Goal: Contribute content: Contribute content

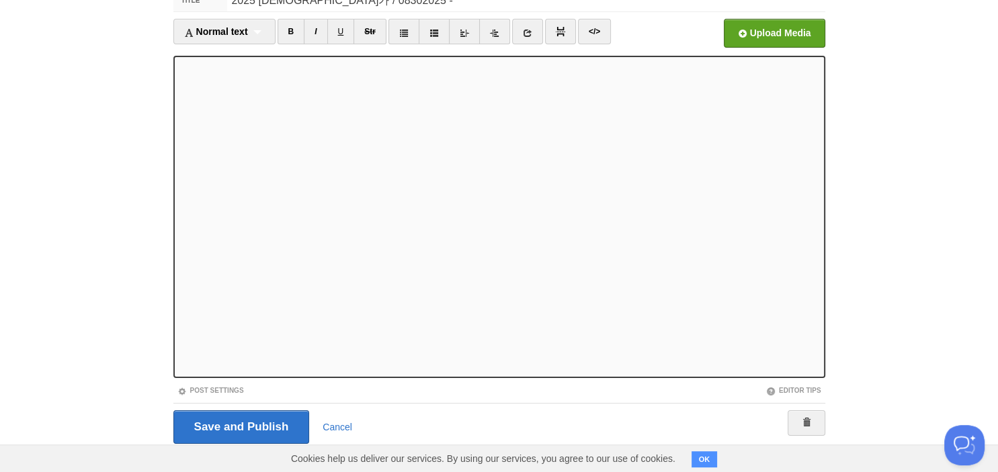
scroll to position [75, 0]
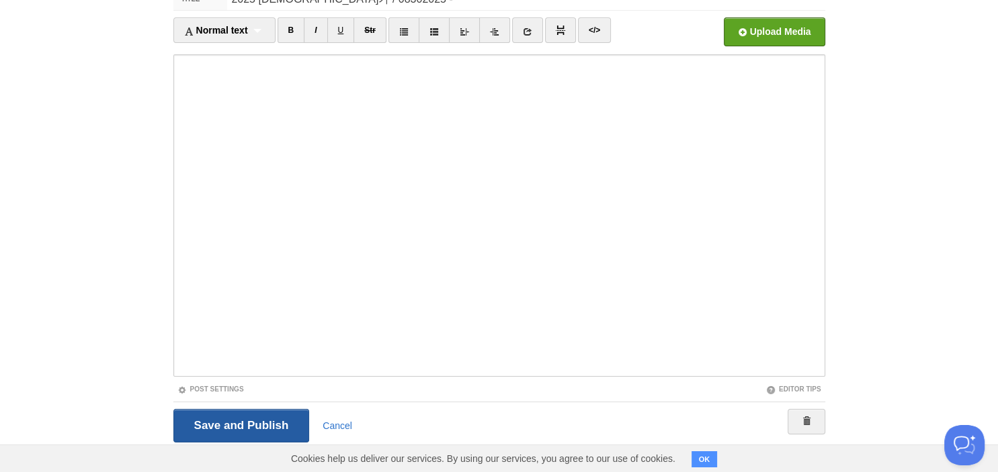
click at [249, 427] on input "Save and Publish" at bounding box center [241, 426] width 136 height 34
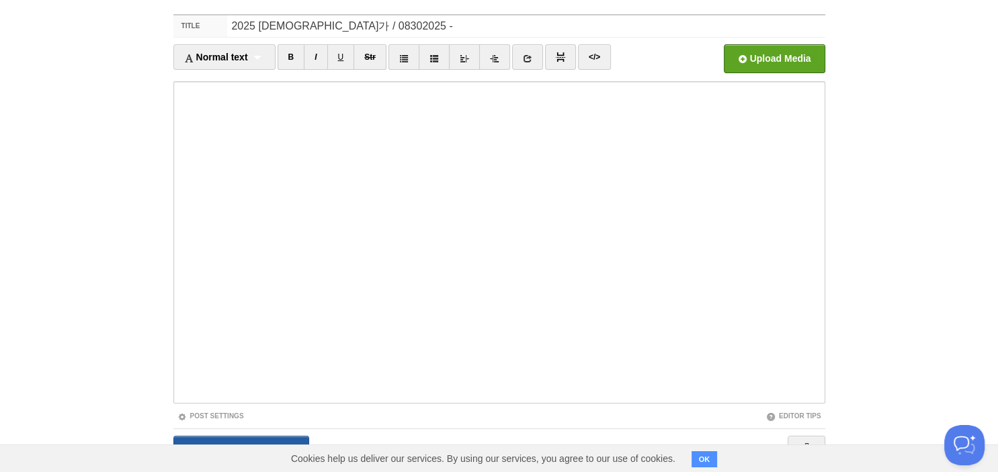
scroll to position [50, 0]
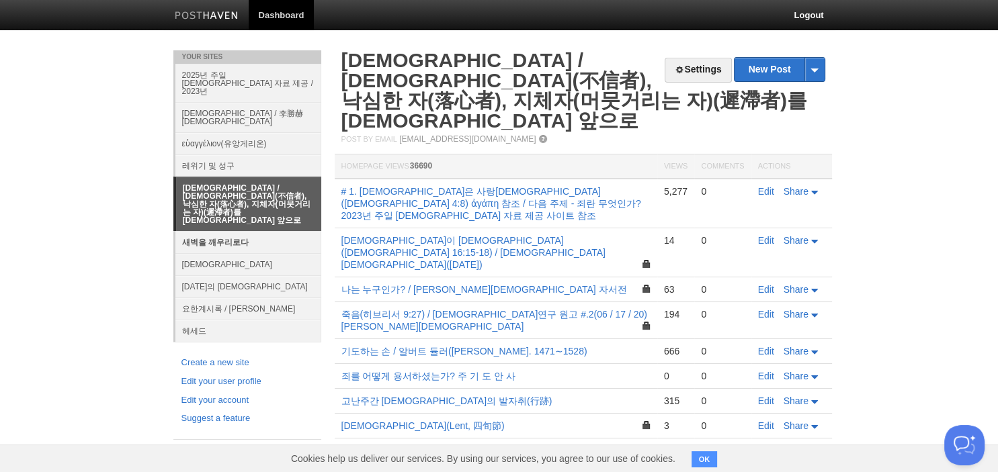
click at [225, 231] on link "새벽을 깨우리로다" at bounding box center [248, 242] width 146 height 22
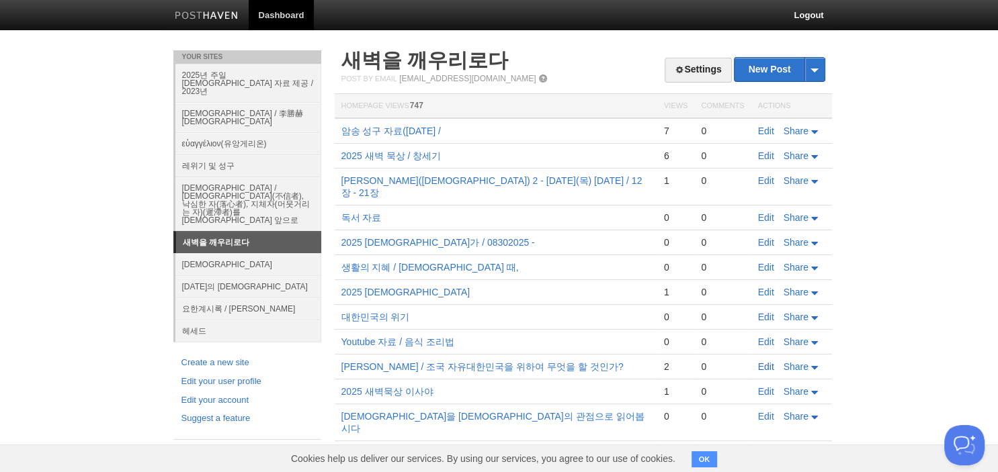
click at [766, 362] on link "Edit" at bounding box center [766, 367] width 16 height 11
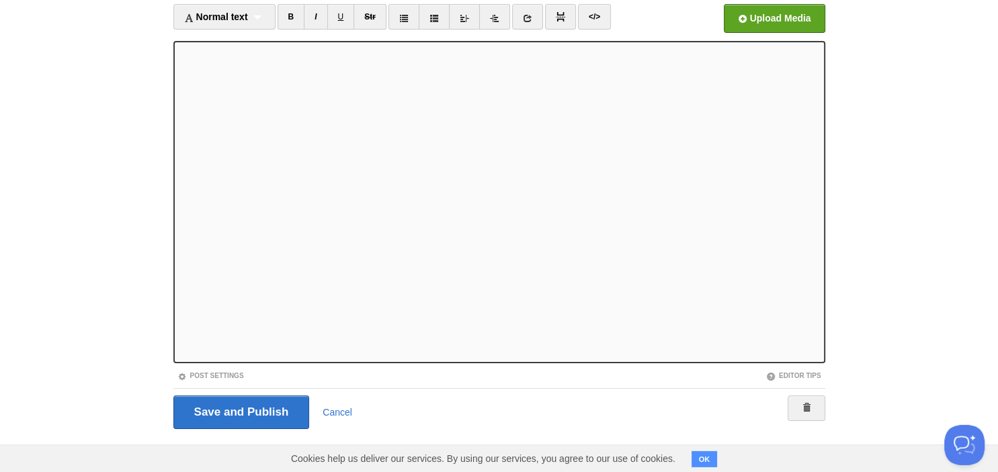
scroll to position [92, 0]
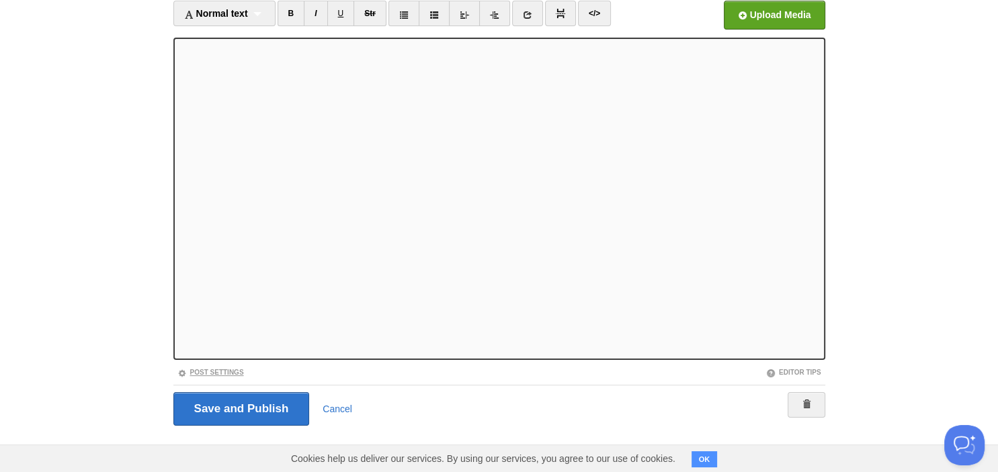
click at [210, 370] on link "Post Settings" at bounding box center [210, 372] width 67 height 7
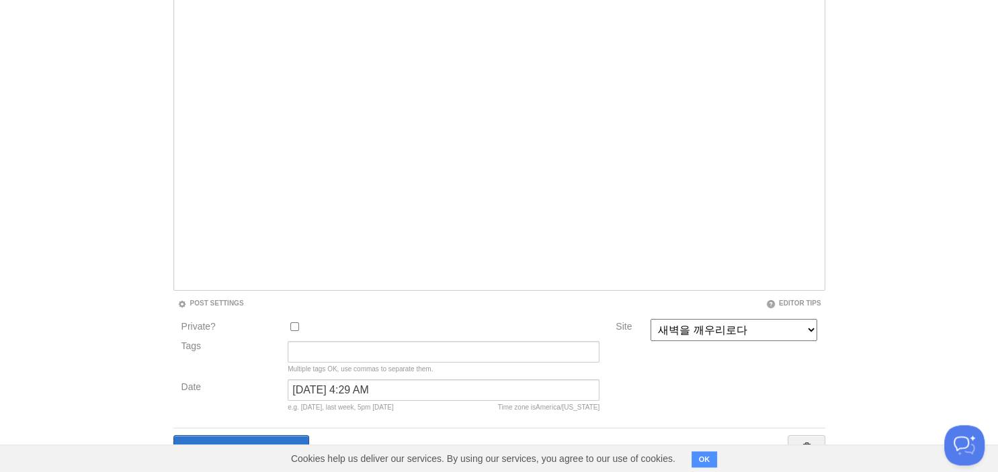
scroll to position [205, 0]
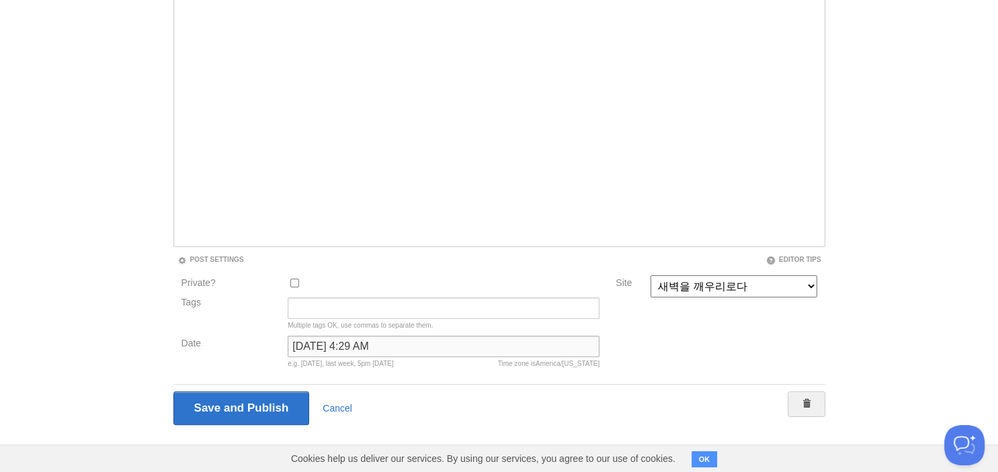
click at [325, 347] on input "July 18, 2025 at 4:29 AM" at bounding box center [444, 347] width 312 height 22
type input "August 30, 2025 at 4:29 AM"
click at [220, 413] on input "Save and Publish" at bounding box center [241, 409] width 136 height 34
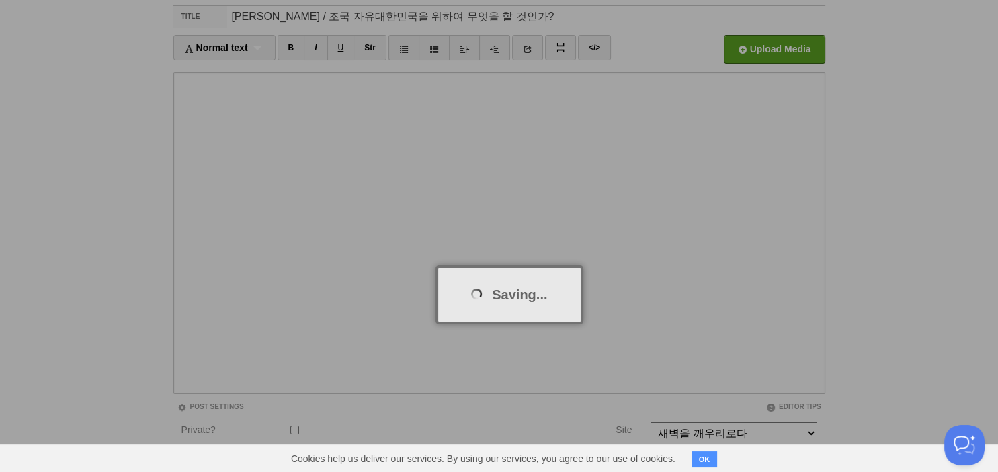
scroll to position [50, 0]
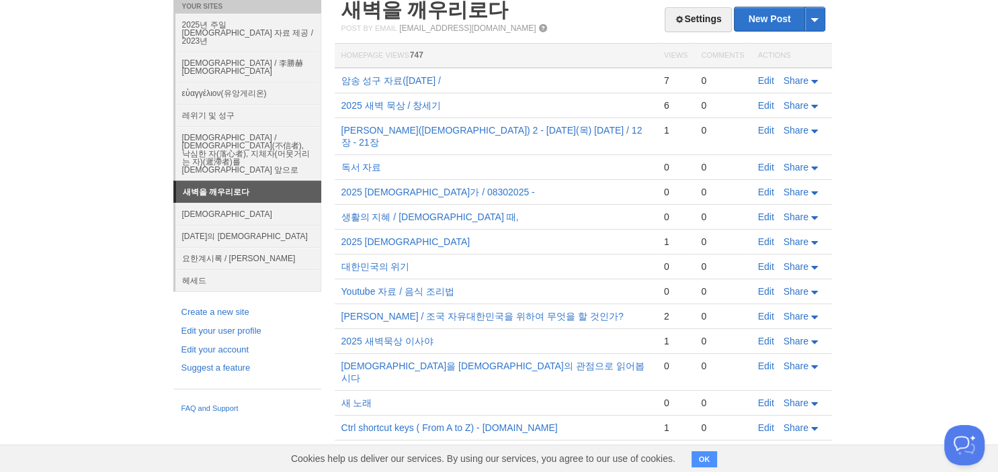
click at [284, 181] on link "새벽을 깨우리로다" at bounding box center [248, 192] width 145 height 22
click at [766, 311] on link "Edit" at bounding box center [766, 316] width 16 height 11
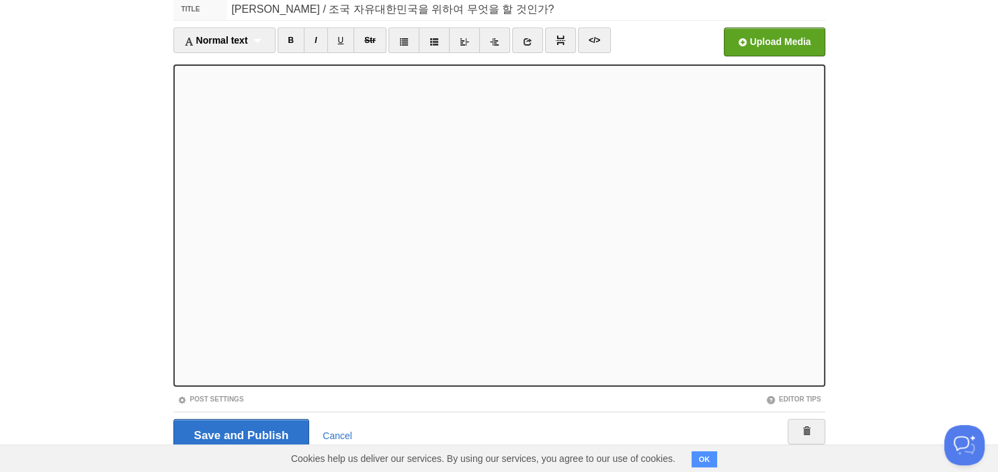
scroll to position [92, 0]
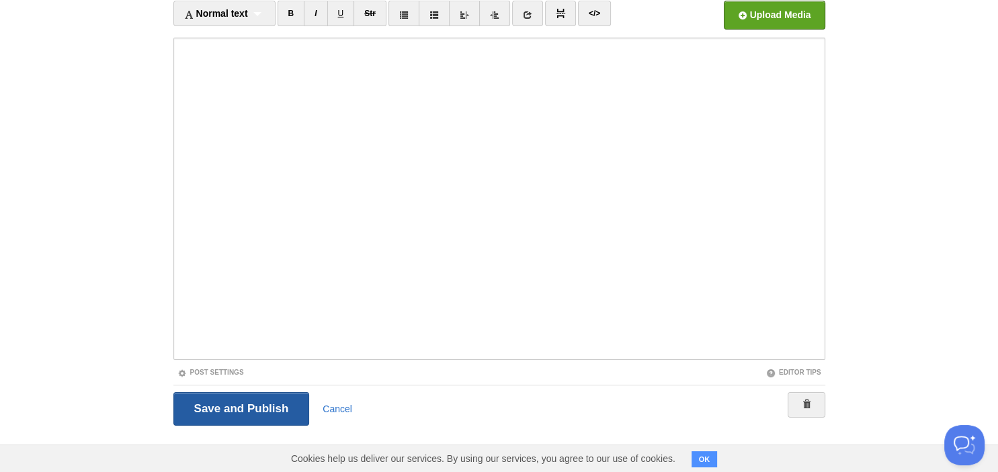
click at [238, 398] on input "Save and Publish" at bounding box center [241, 410] width 136 height 34
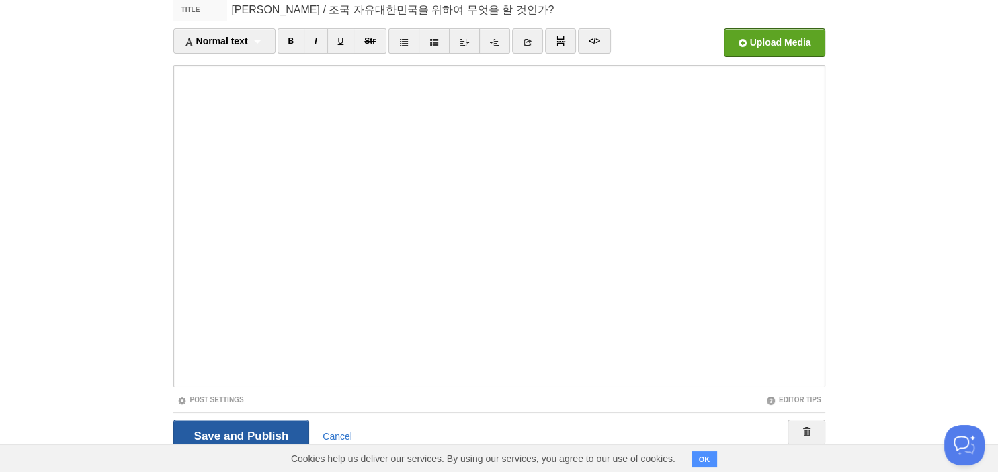
scroll to position [50, 0]
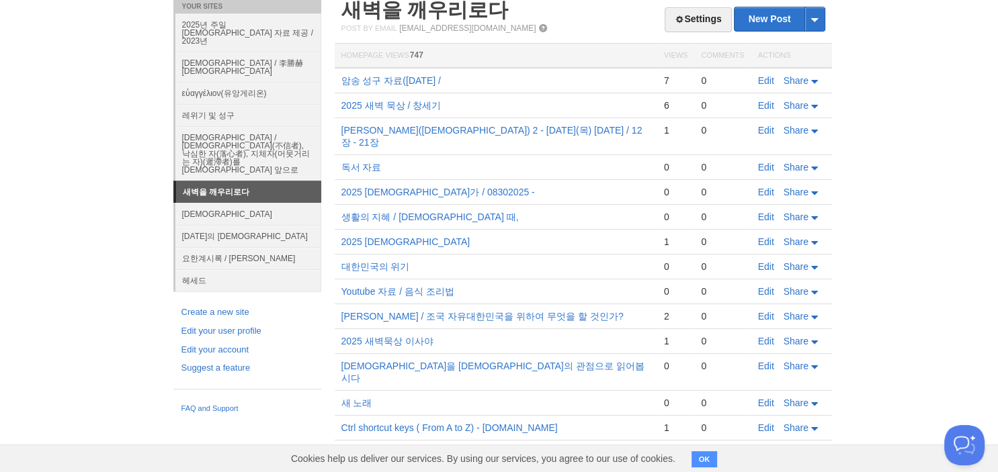
click at [251, 181] on link "새벽을 깨우리로다" at bounding box center [248, 192] width 145 height 22
click at [772, 311] on link "Edit" at bounding box center [766, 316] width 16 height 11
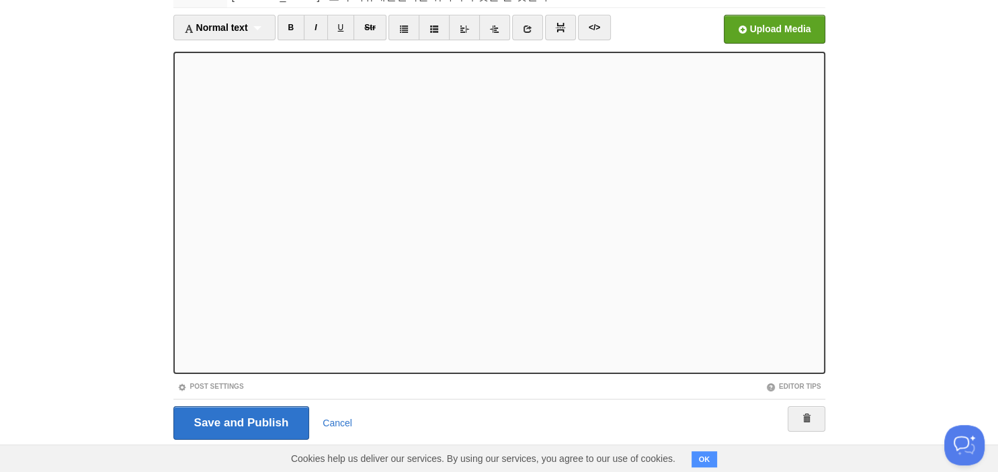
scroll to position [83, 0]
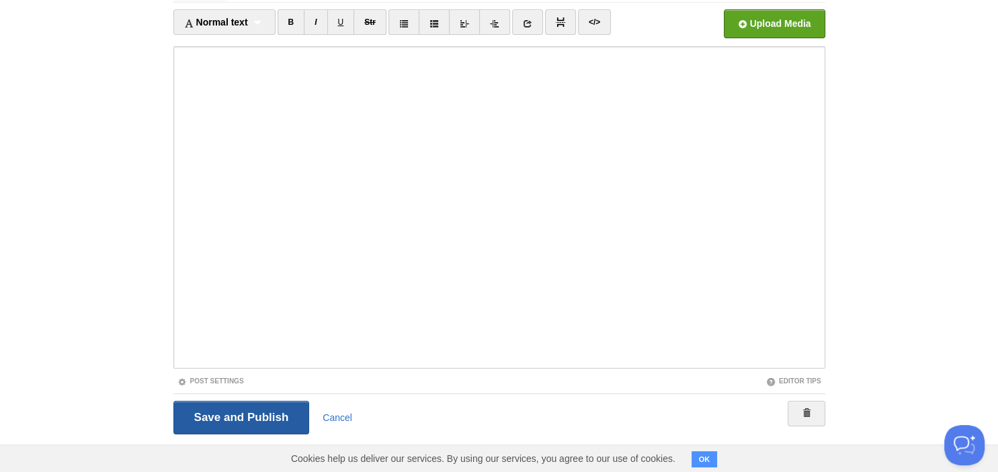
click at [283, 428] on input "Save and Publish" at bounding box center [241, 418] width 136 height 34
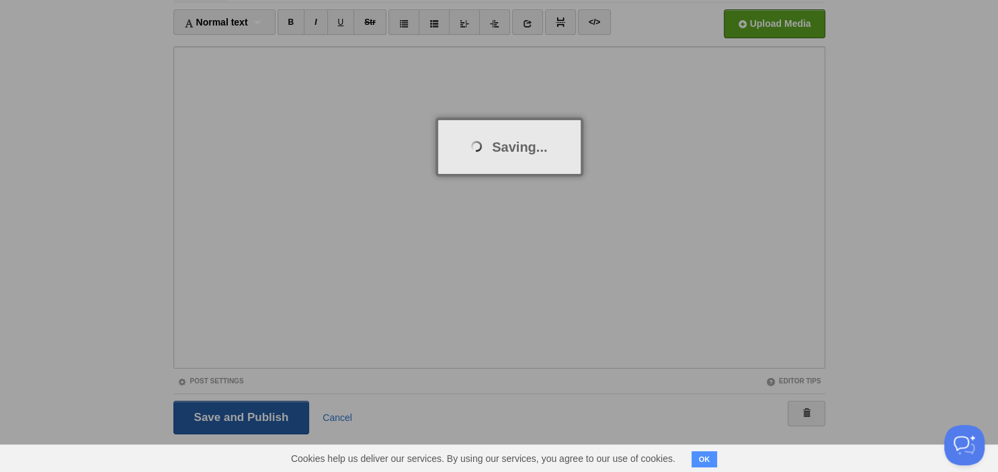
scroll to position [50, 0]
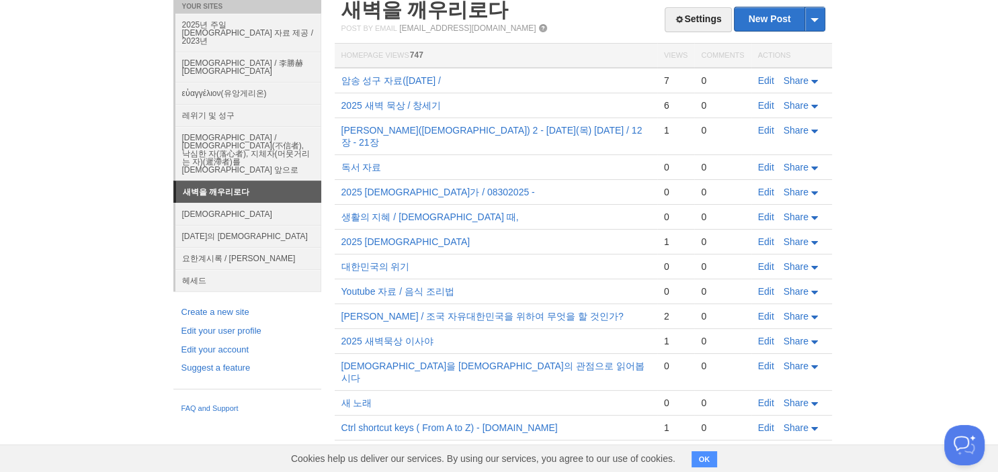
click at [918, 31] on body "Dashboard Logout Post saved × Post saved × Post saved × Your Sites 2025년 주일 설교 …" at bounding box center [499, 313] width 998 height 726
